Goal: Information Seeking & Learning: Learn about a topic

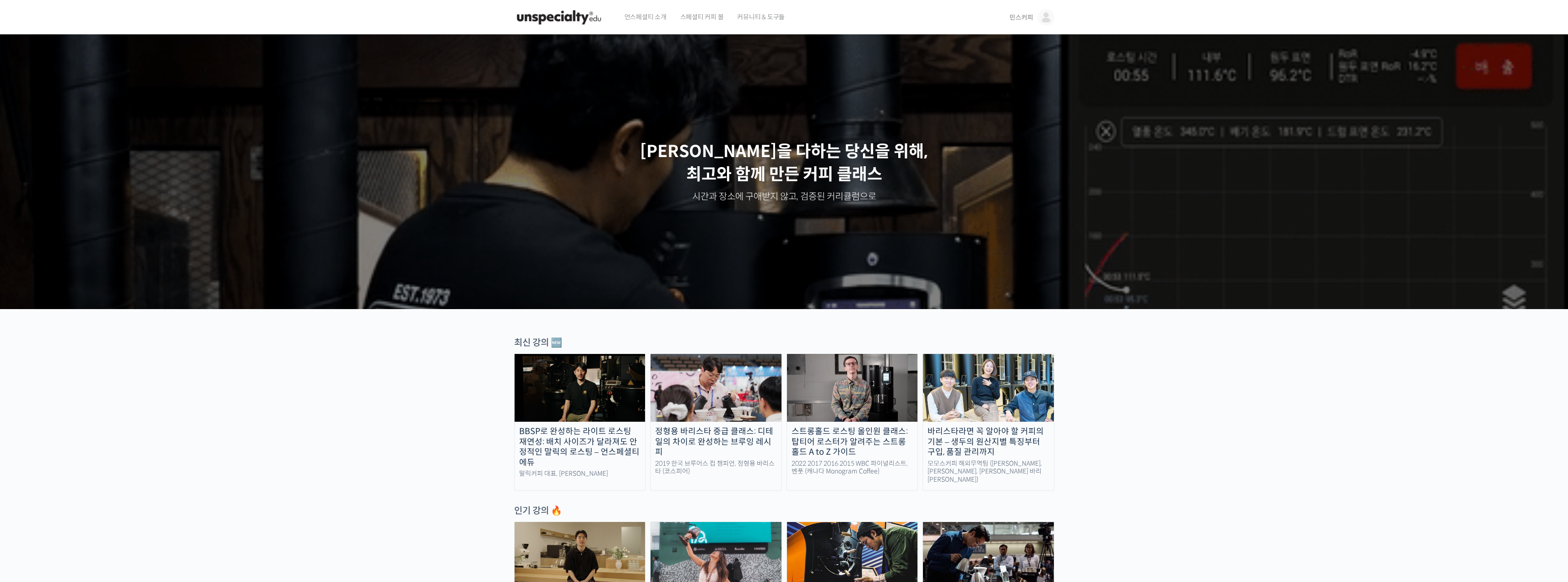
click at [705, 13] on img at bounding box center [1045, 17] width 16 height 16
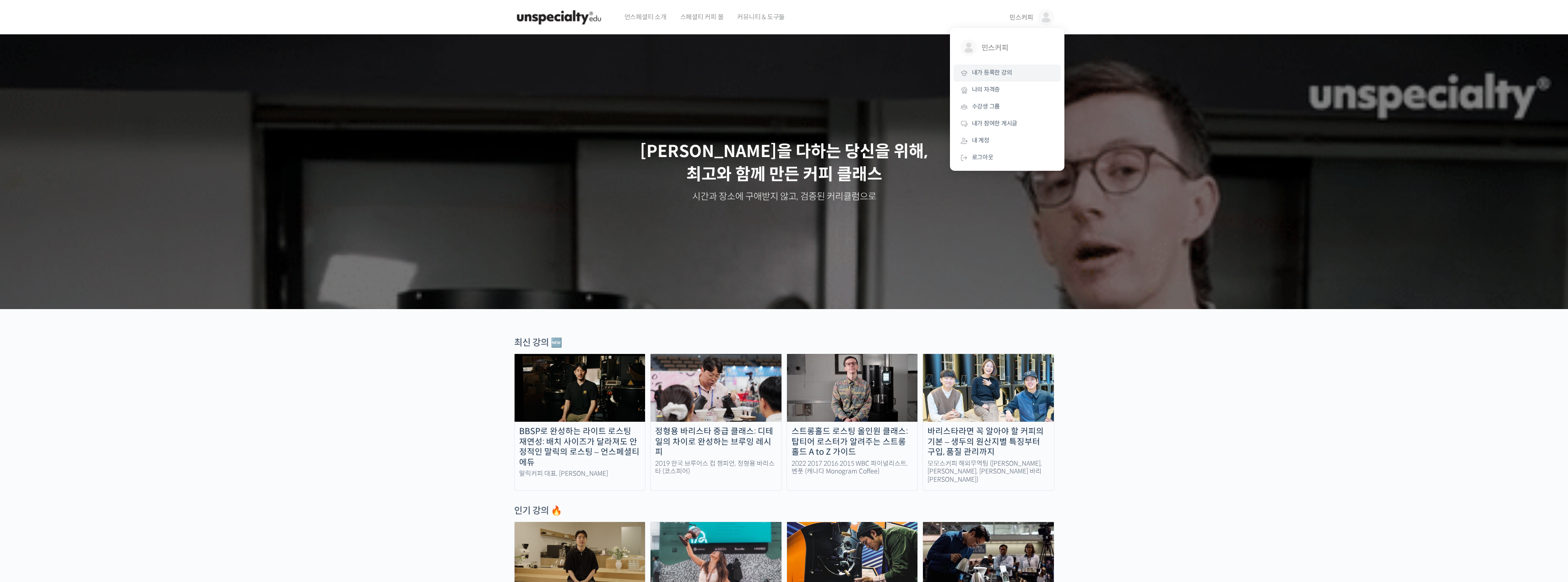
click at [705, 68] on link "내가 등록한 강의" at bounding box center [1008, 73] width 108 height 17
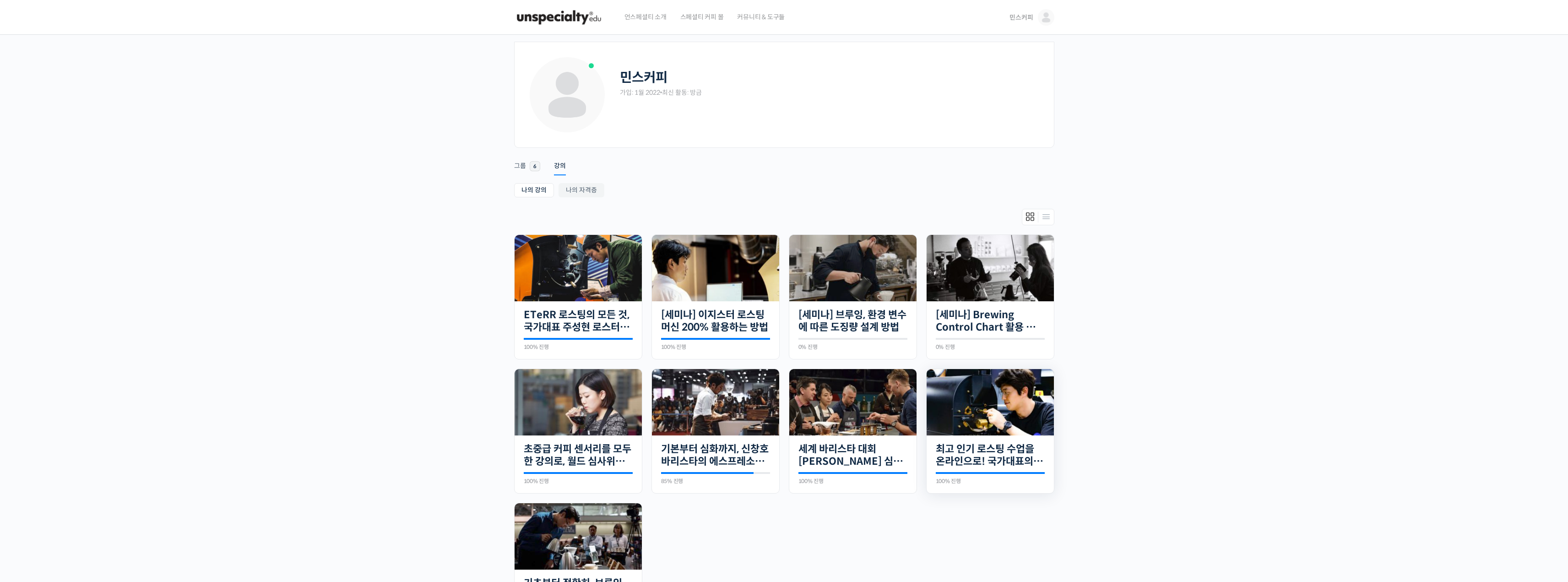
click at [997, 439] on div "20개의 수업 최고 인기 로스팅 수업을 온라인으로! 국가대표의 로스팅 클래스 100% 진행 최근 활동: [DATE] 7:13 오전 주성현 로스…" at bounding box center [990, 464] width 127 height 58
click at [990, 424] on img at bounding box center [990, 402] width 127 height 66
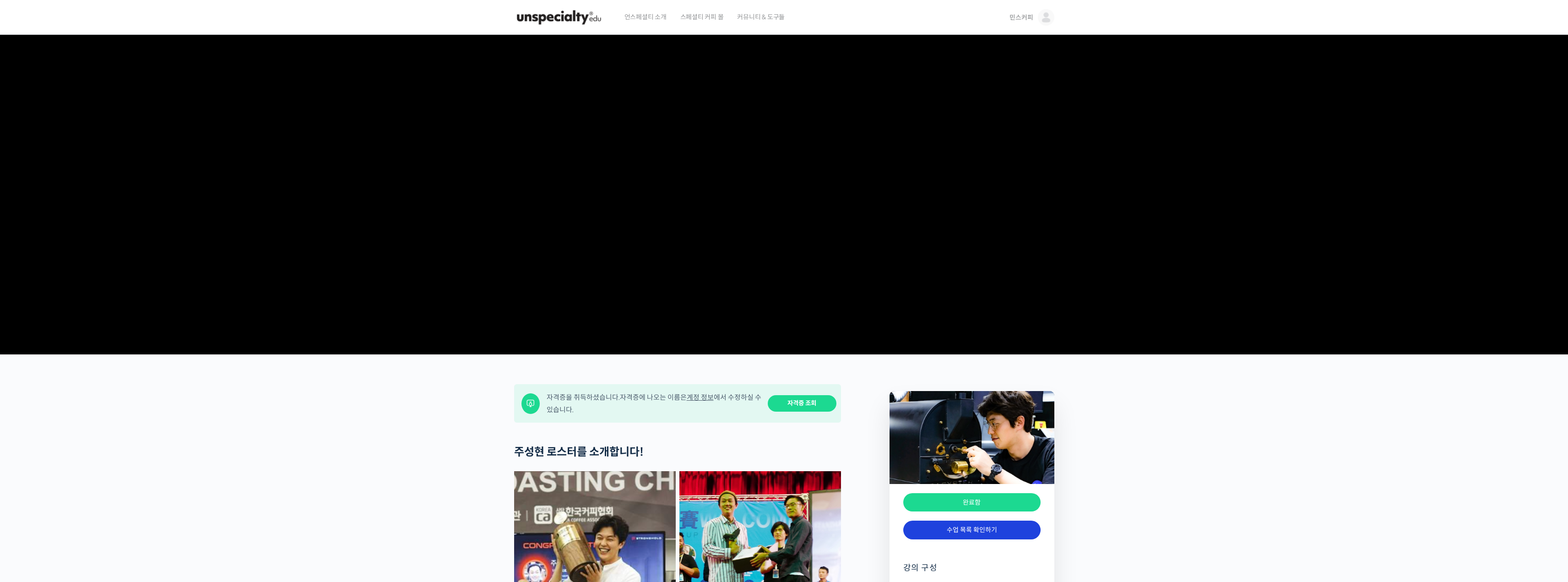
click at [971, 540] on link "수업 목록 확인하기" at bounding box center [972, 530] width 138 height 19
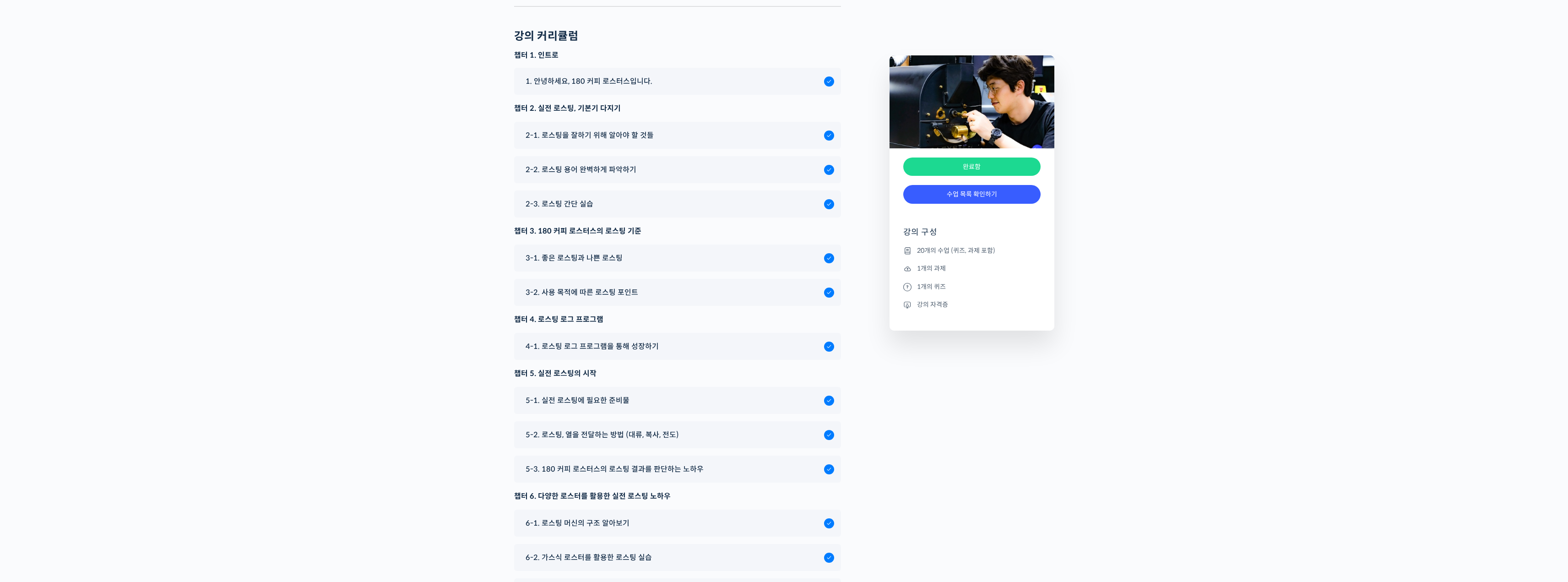
scroll to position [4315, 0]
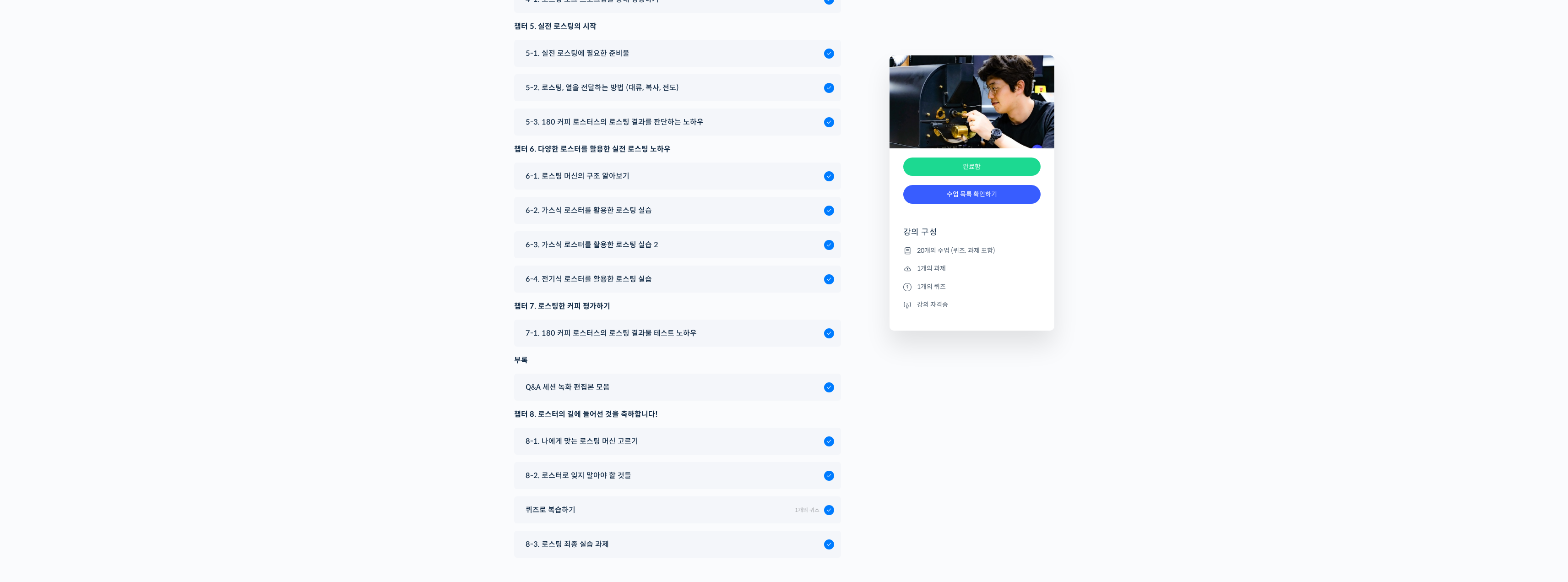
scroll to position [4531, 0]
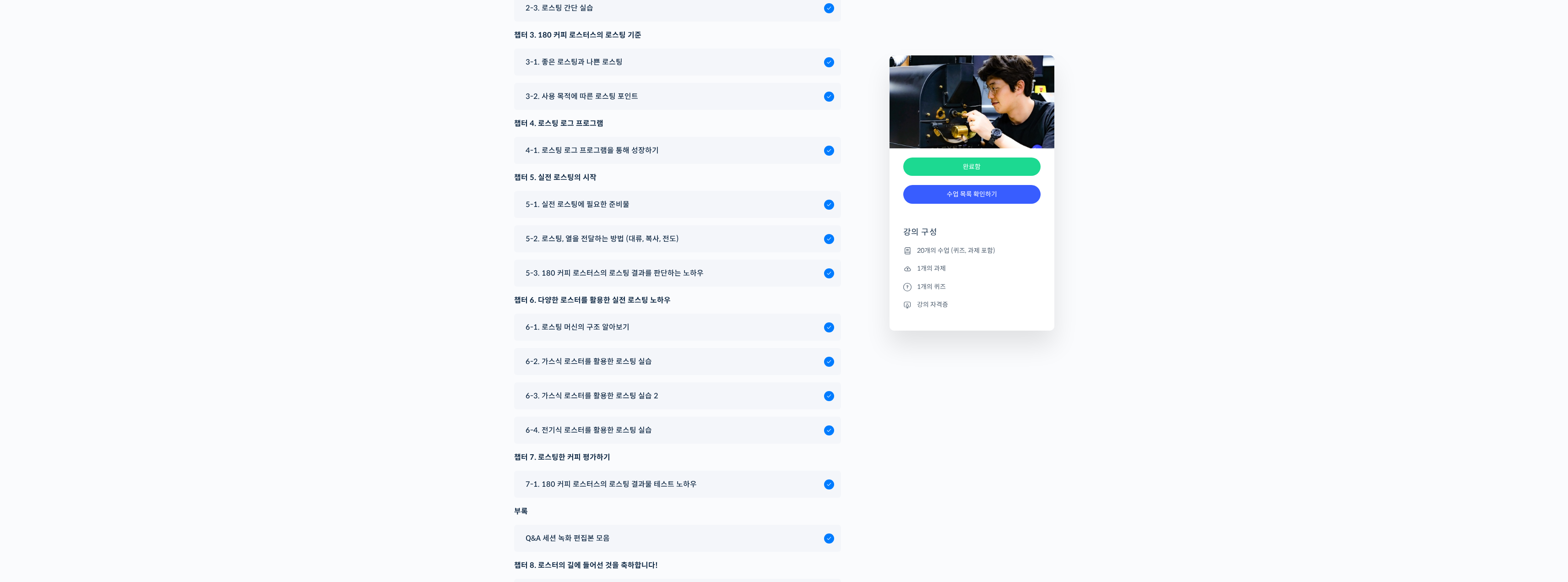
drag, startPoint x: 423, startPoint y: 355, endPoint x: 422, endPoint y: 345, distance: 10.0
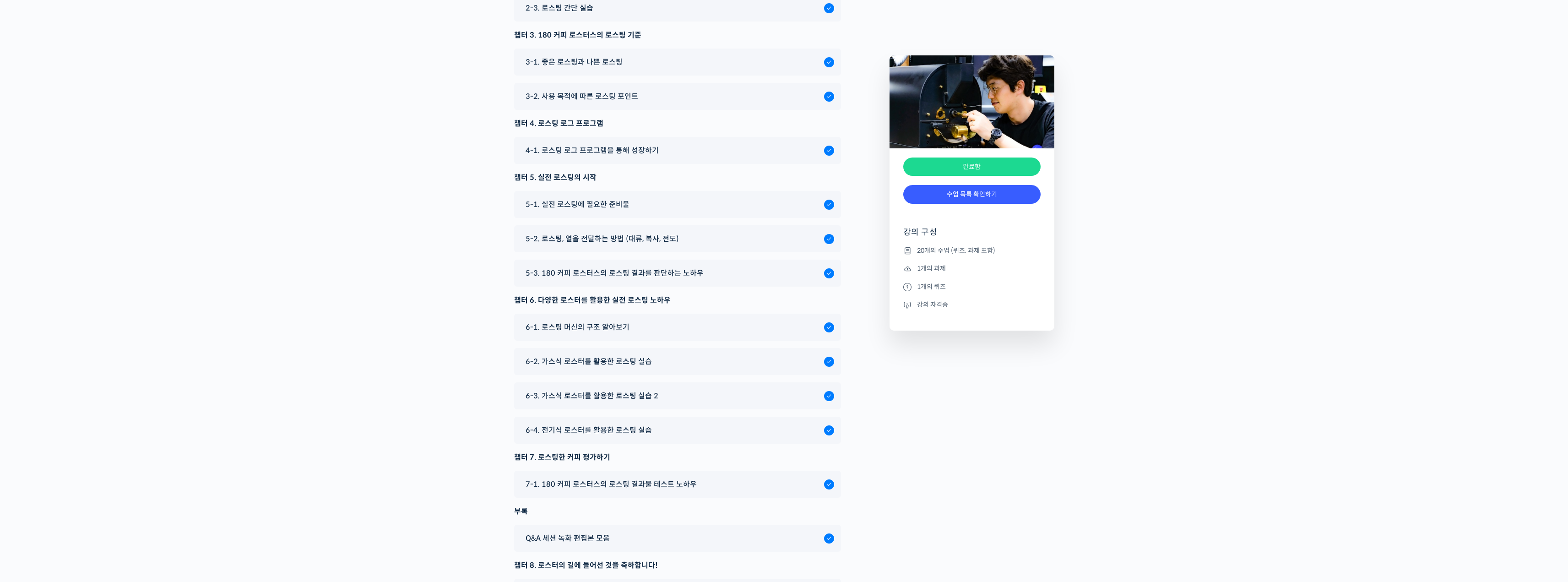
drag, startPoint x: 424, startPoint y: 329, endPoint x: 429, endPoint y: 331, distance: 5.4
drag, startPoint x: 426, startPoint y: 340, endPoint x: 435, endPoint y: 341, distance: 9.1
